Goal: Check status: Check status

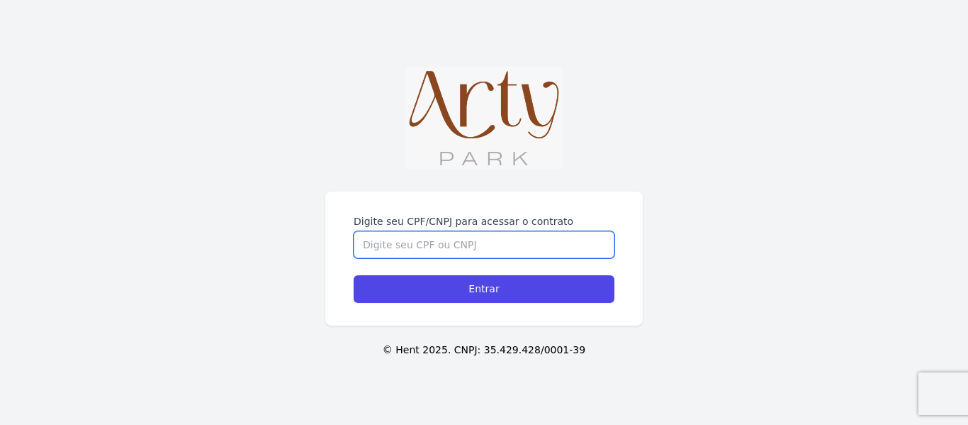
click at [411, 231] on input "Digite seu CPF/CNPJ para acessar o contrato" at bounding box center [484, 244] width 261 height 27
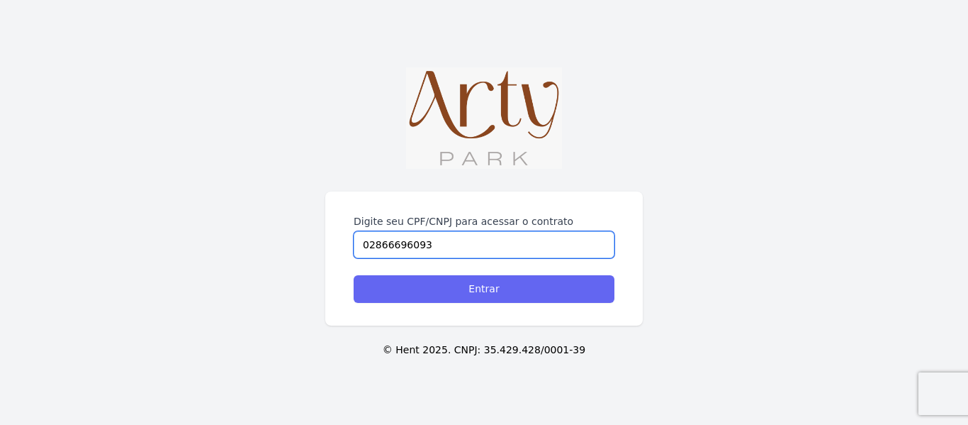
type input "02866696093"
click at [505, 295] on input "Entrar" at bounding box center [484, 289] width 261 height 28
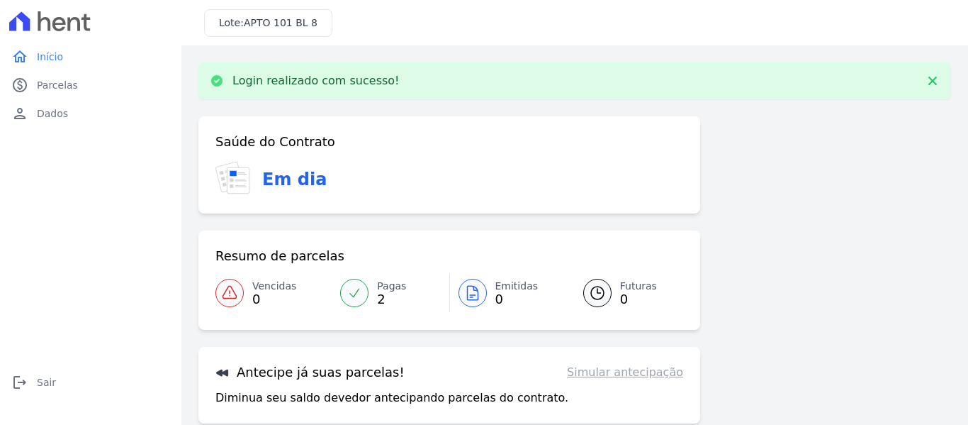
scroll to position [116, 0]
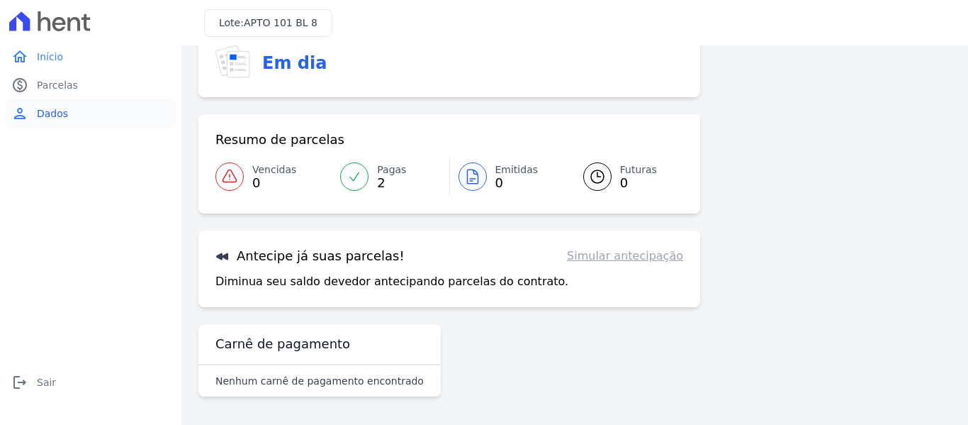
click at [45, 105] on link "person Dados" at bounding box center [91, 113] width 170 height 28
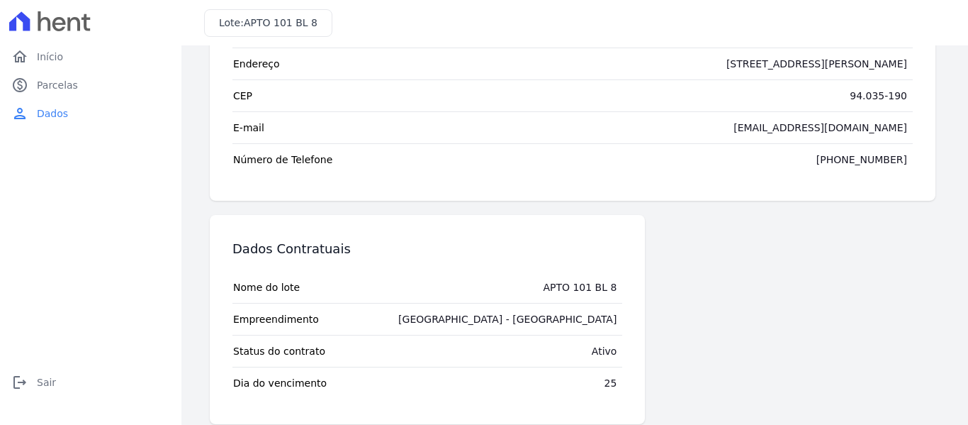
scroll to position [158, 0]
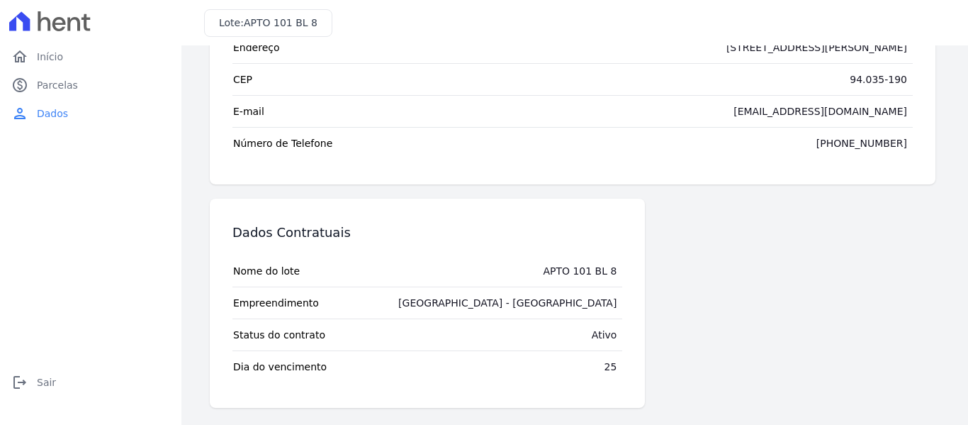
click at [584, 356] on tr "Dia do vencimento 25" at bounding box center [428, 366] width 390 height 32
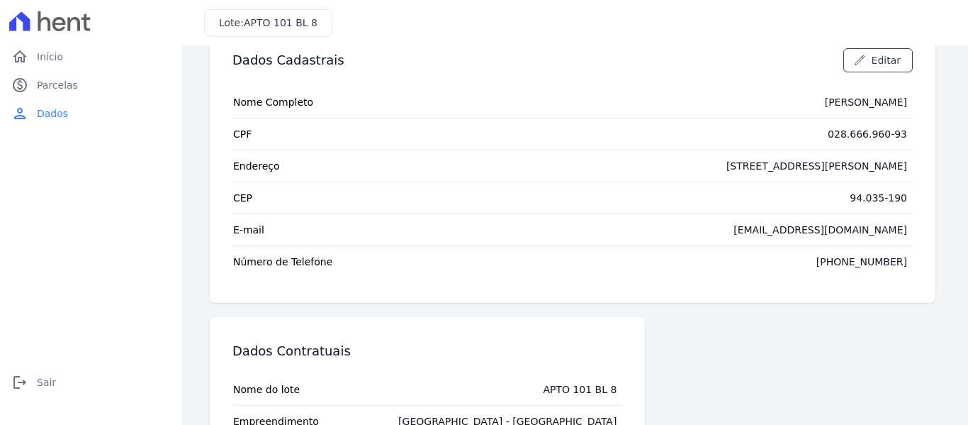
scroll to position [0, 0]
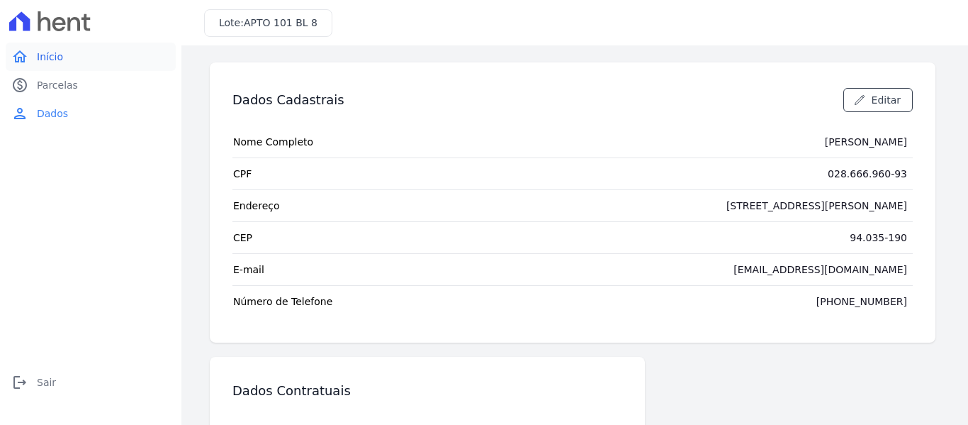
click at [34, 64] on link "home Início" at bounding box center [91, 57] width 170 height 28
